Goal: Task Accomplishment & Management: Manage account settings

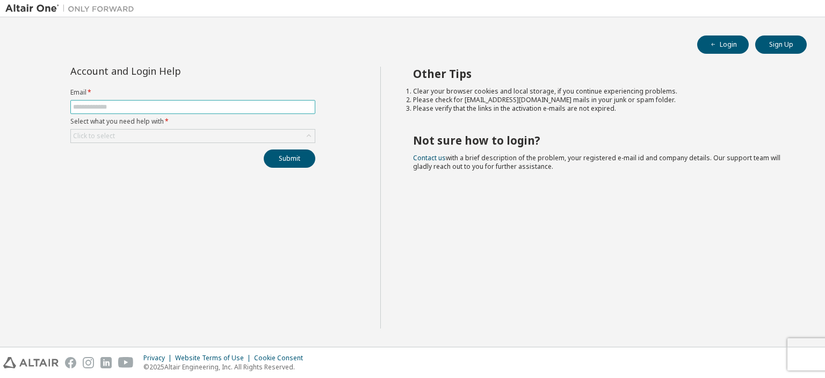
click at [138, 103] on input "text" at bounding box center [193, 107] width 240 height 9
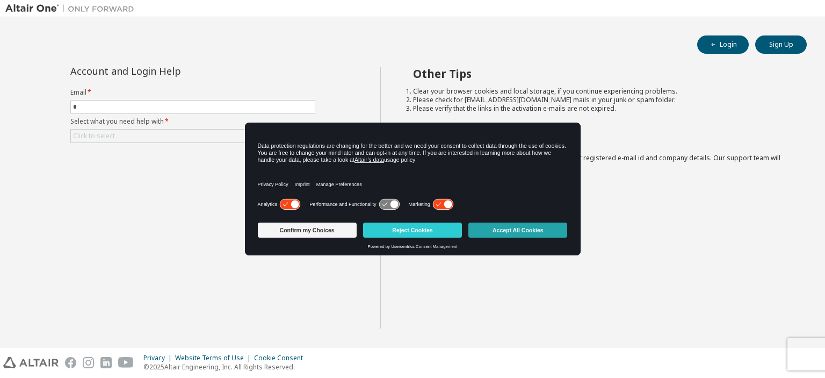
click at [503, 231] on button "Accept All Cookies" at bounding box center [518, 229] width 99 height 15
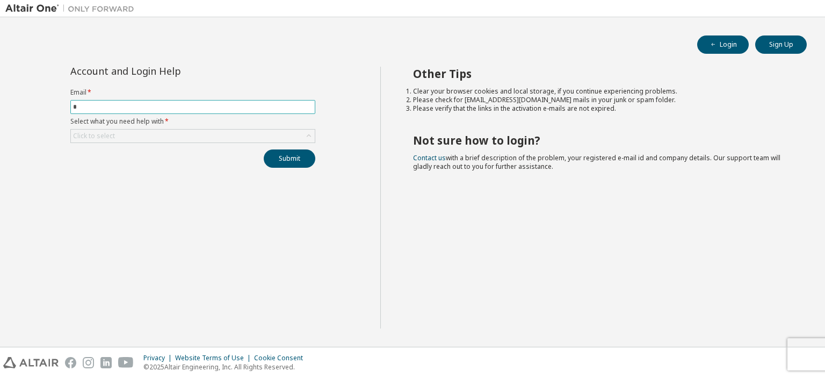
click at [121, 100] on span "*" at bounding box center [192, 107] width 245 height 14
click at [126, 109] on input "*" at bounding box center [193, 107] width 240 height 9
type input "**********"
click at [122, 134] on div "Click to select" at bounding box center [193, 135] width 244 height 13
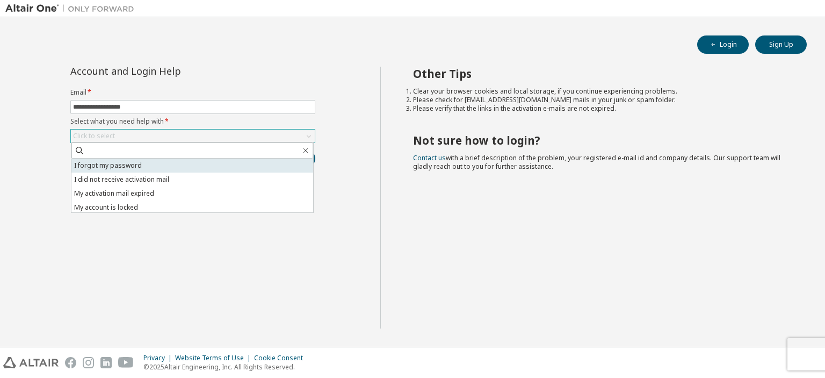
click at [142, 162] on li "I forgot my password" at bounding box center [192, 166] width 242 height 14
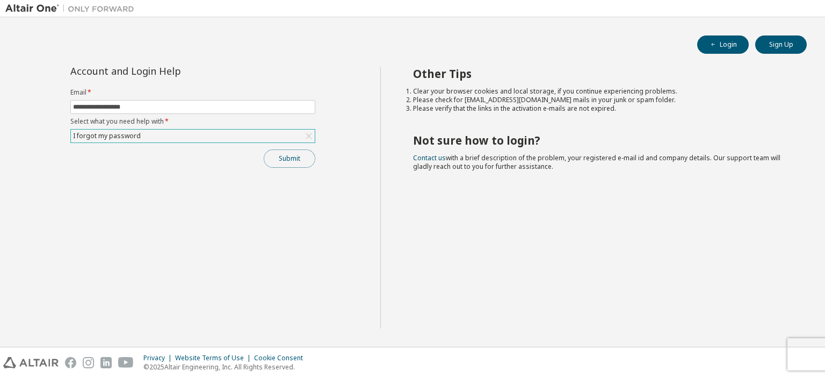
click at [291, 160] on button "Submit" at bounding box center [290, 158] width 52 height 18
click at [292, 152] on button "Submit" at bounding box center [290, 158] width 52 height 18
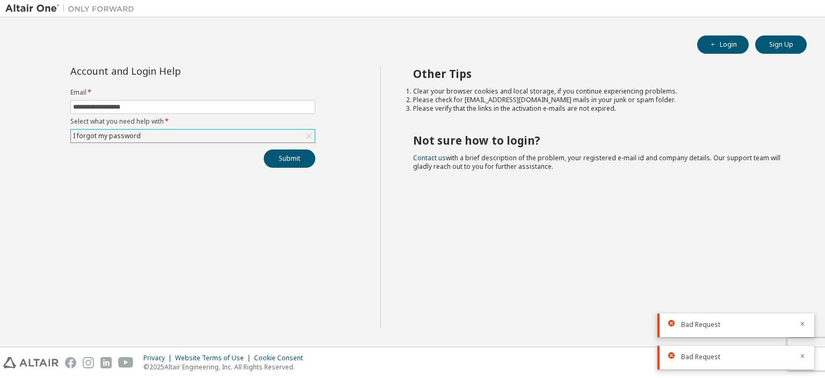
click at [292, 137] on div "I forgot my password" at bounding box center [193, 135] width 244 height 13
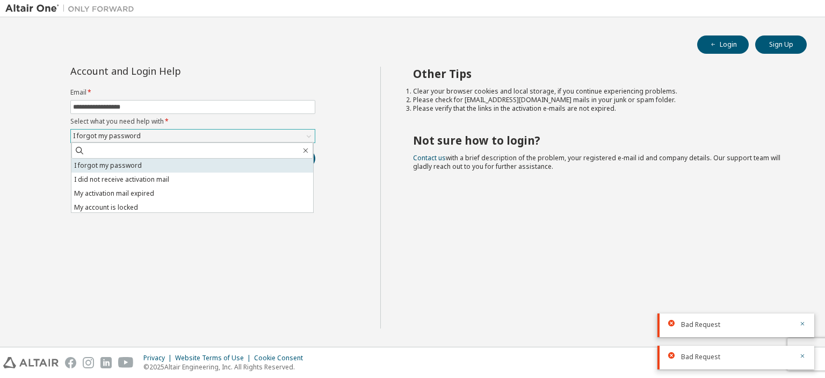
click at [184, 167] on li "I forgot my password" at bounding box center [192, 166] width 242 height 14
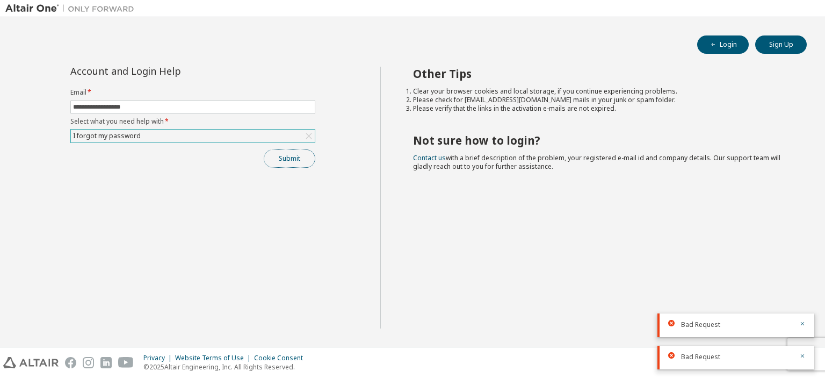
click at [280, 164] on button "Submit" at bounding box center [290, 158] width 52 height 18
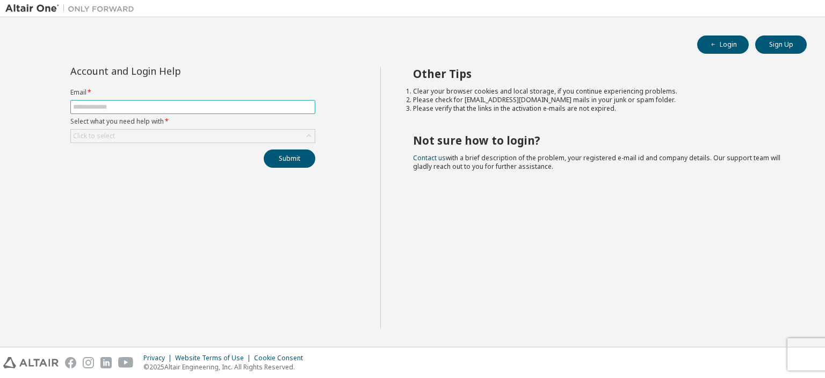
drag, startPoint x: 0, startPoint y: 0, endPoint x: 176, endPoint y: 104, distance: 204.8
click at [176, 104] on input "text" at bounding box center [193, 107] width 240 height 9
type input "**********"
click at [185, 130] on div "Click to select" at bounding box center [193, 135] width 244 height 13
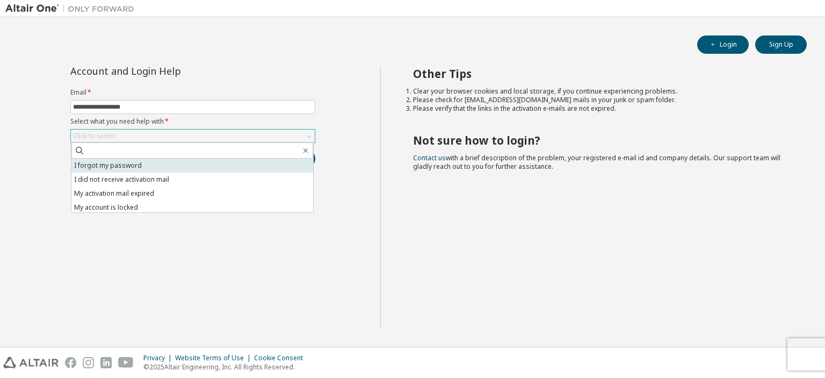
click at [185, 171] on li "I forgot my password" at bounding box center [192, 166] width 242 height 14
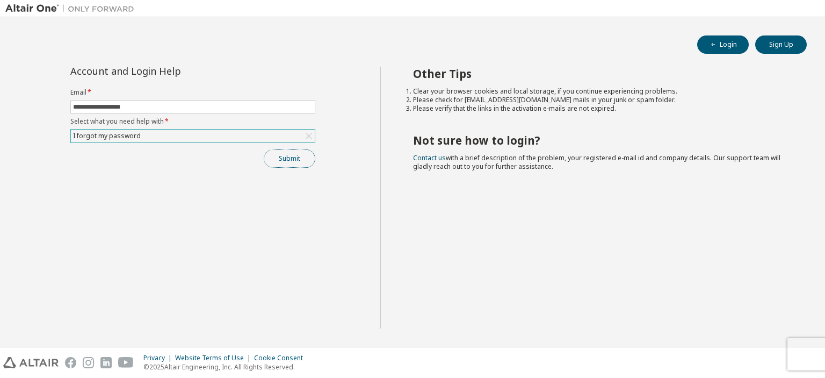
click at [285, 159] on button "Submit" at bounding box center [290, 158] width 52 height 18
